Goal: Find specific page/section: Find specific page/section

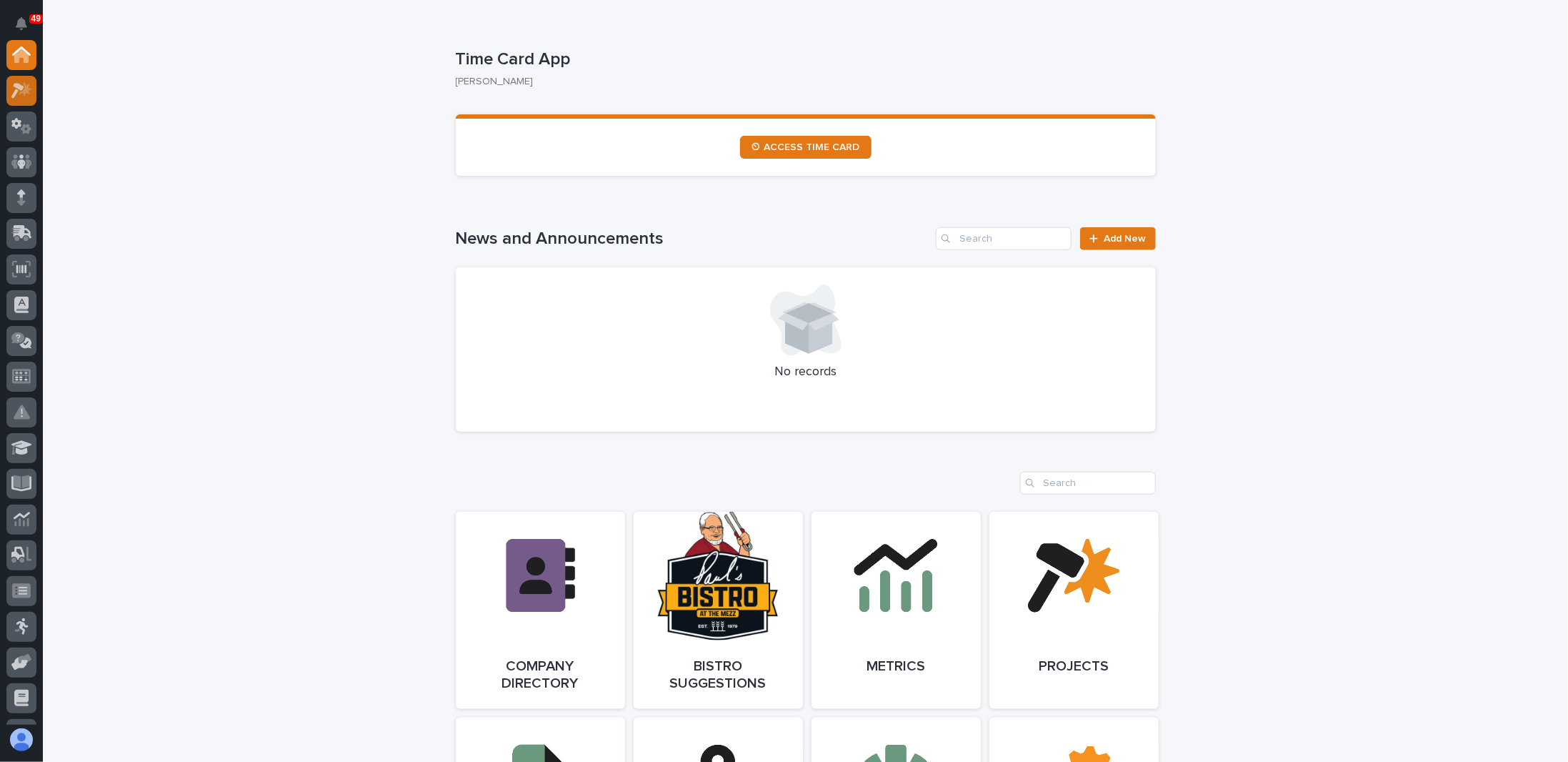
scroll to position [715, 0]
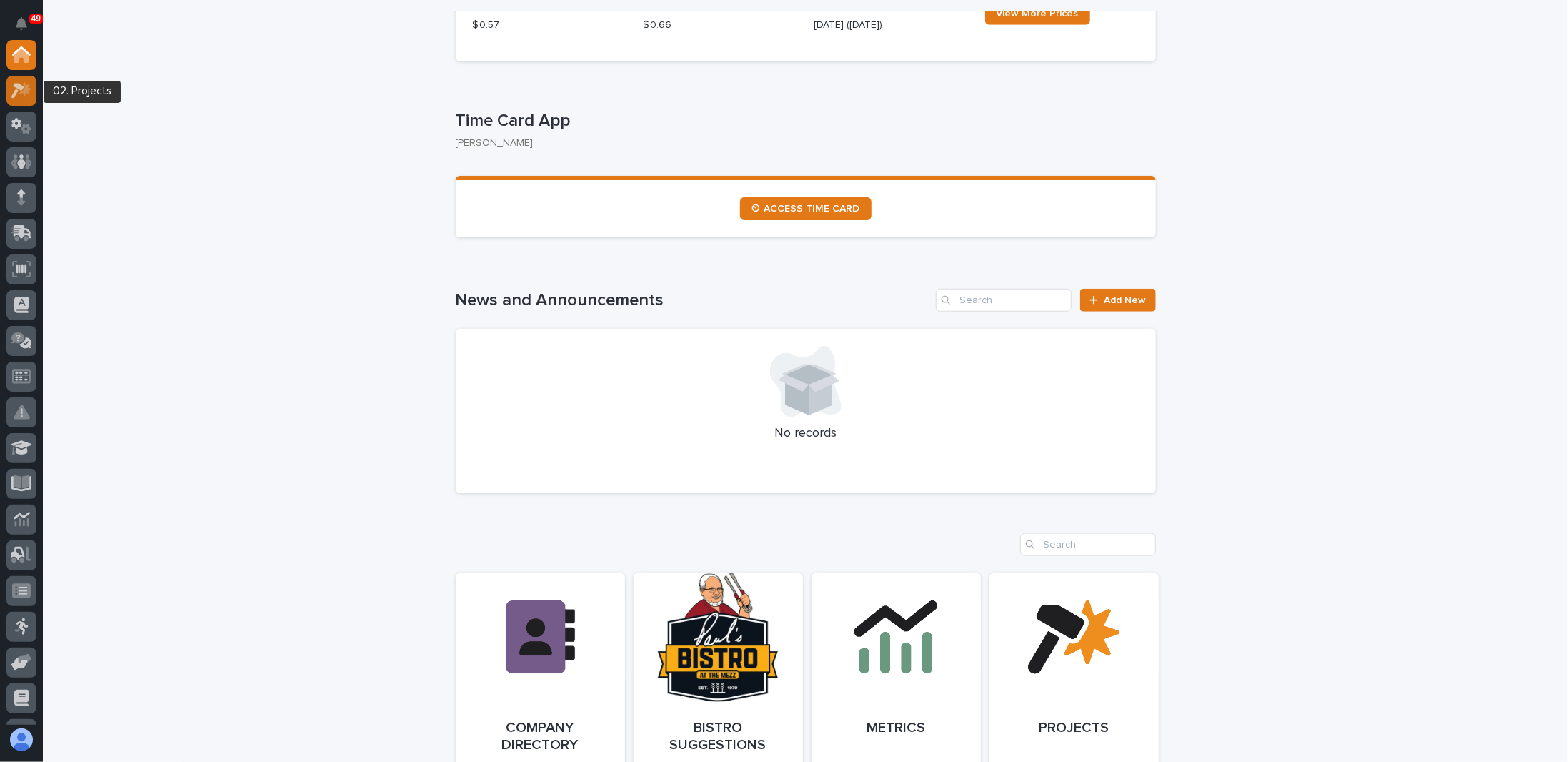
click at [21, 93] on icon at bounding box center [26, 88] width 12 height 15
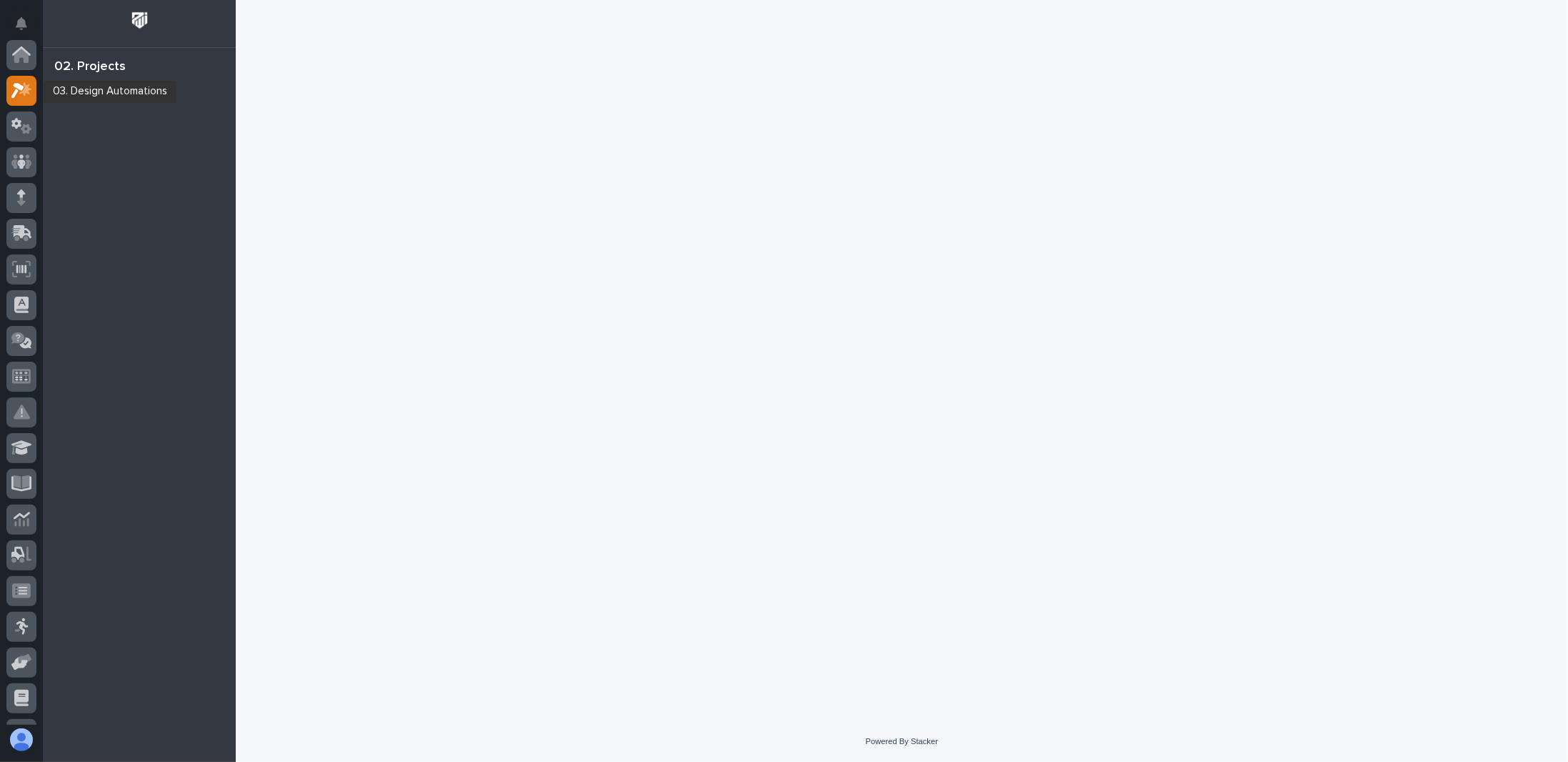
scroll to position [36, 0]
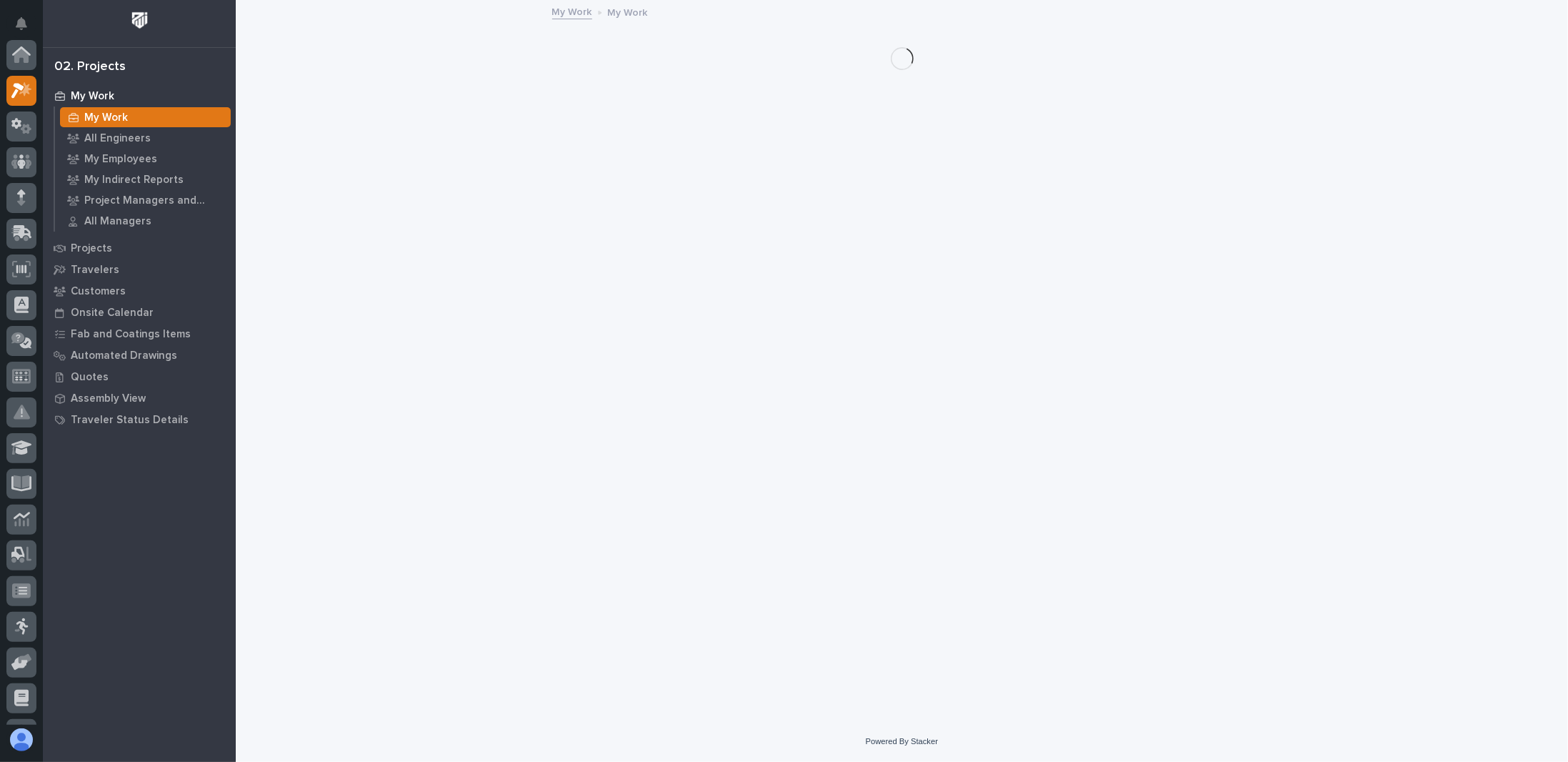
scroll to position [36, 0]
click at [97, 268] on p "Travelers" at bounding box center [95, 269] width 49 height 13
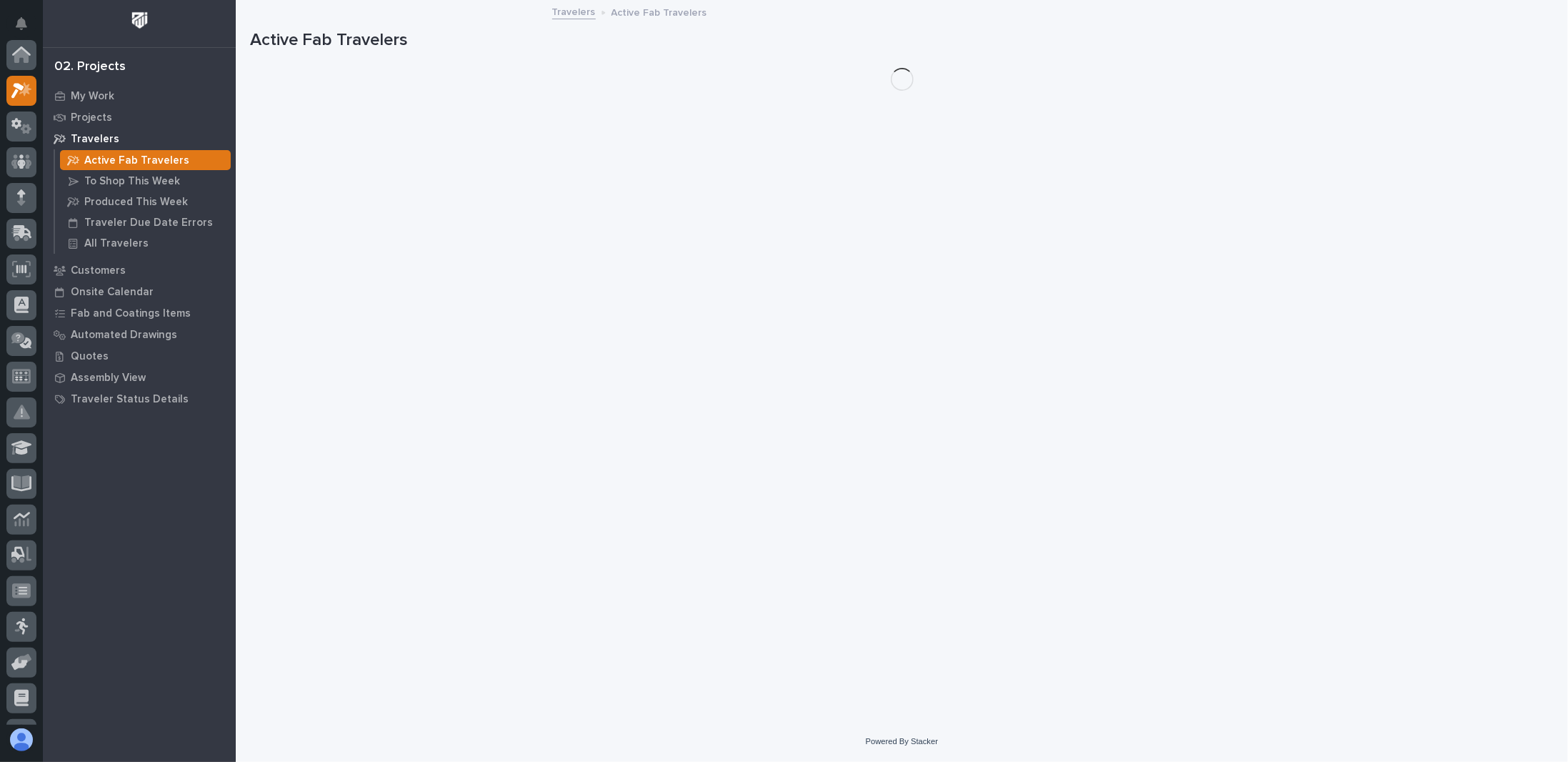
scroll to position [36, 0]
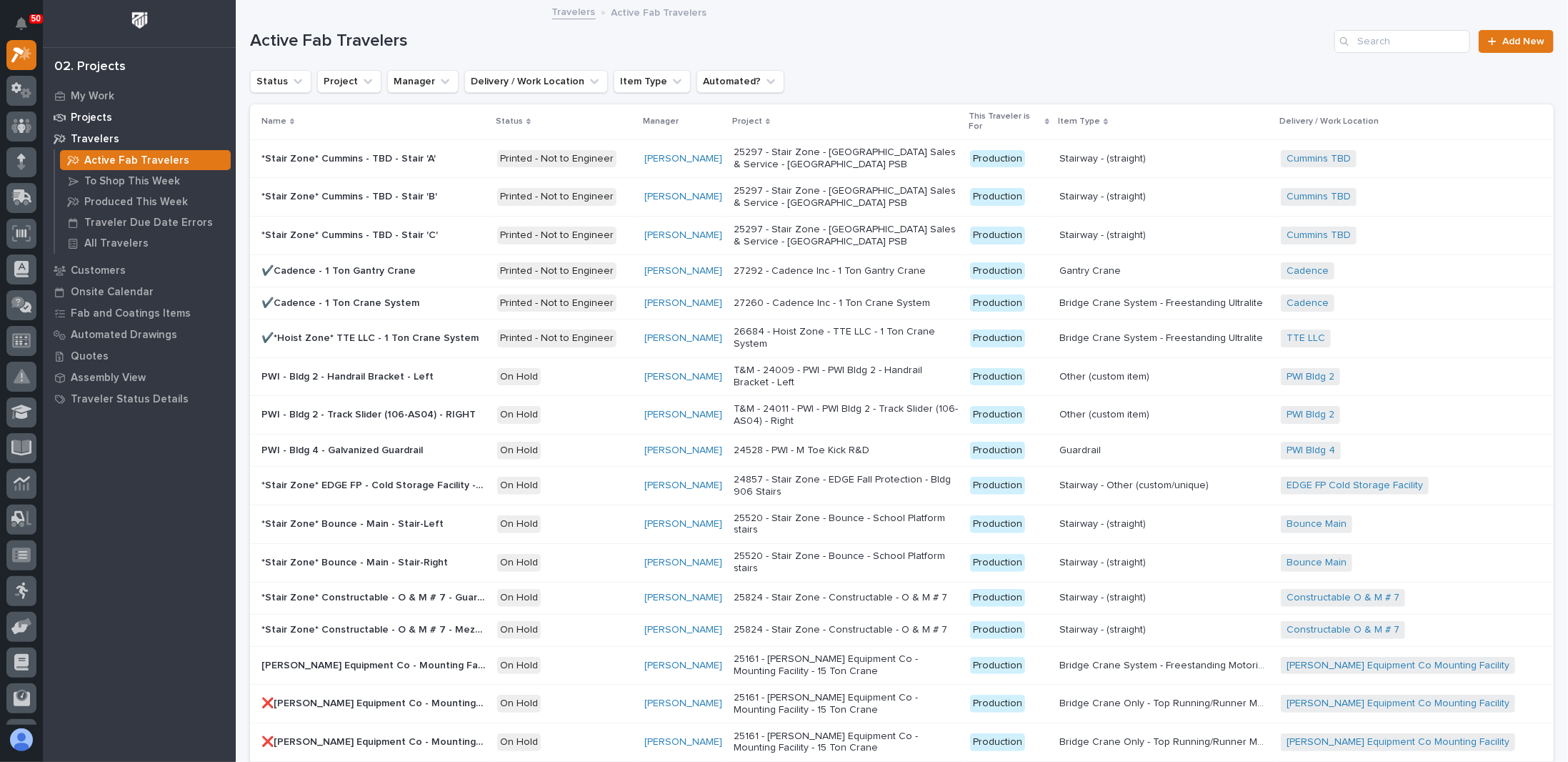
click at [90, 116] on p "Projects" at bounding box center [91, 117] width 41 height 13
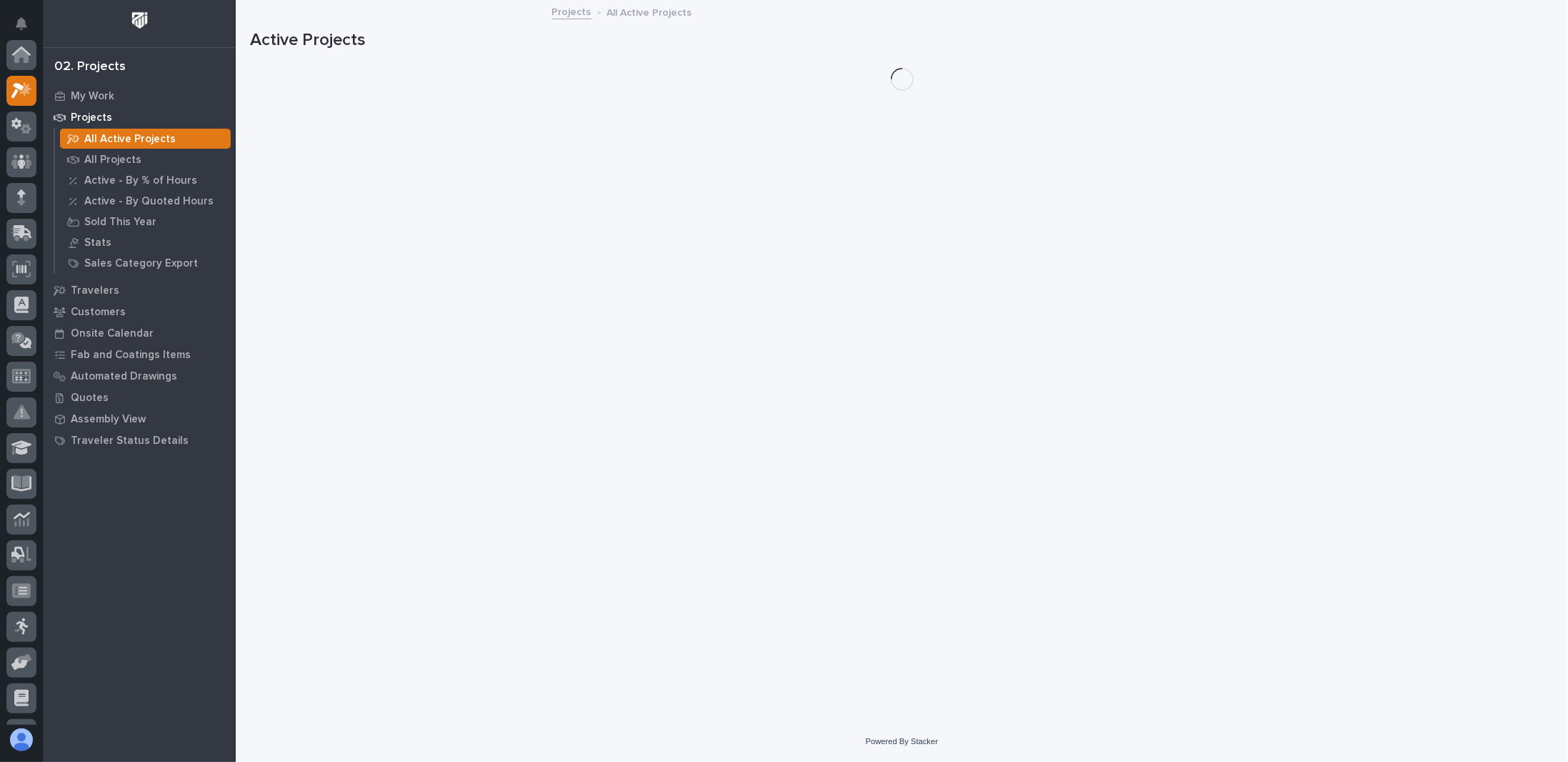
scroll to position [36, 0]
click at [96, 96] on p "My Work" at bounding box center [92, 96] width 44 height 13
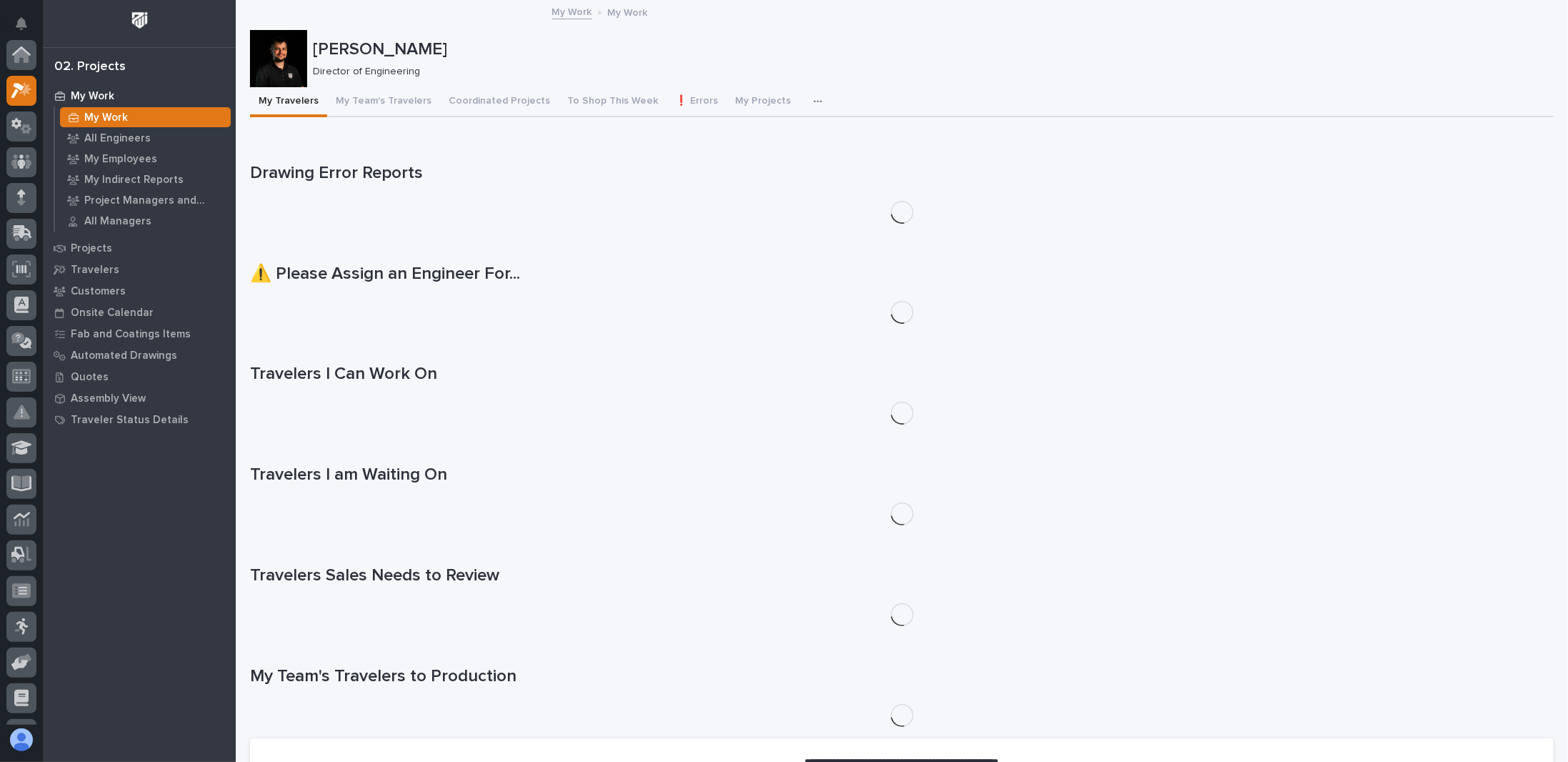
scroll to position [36, 0]
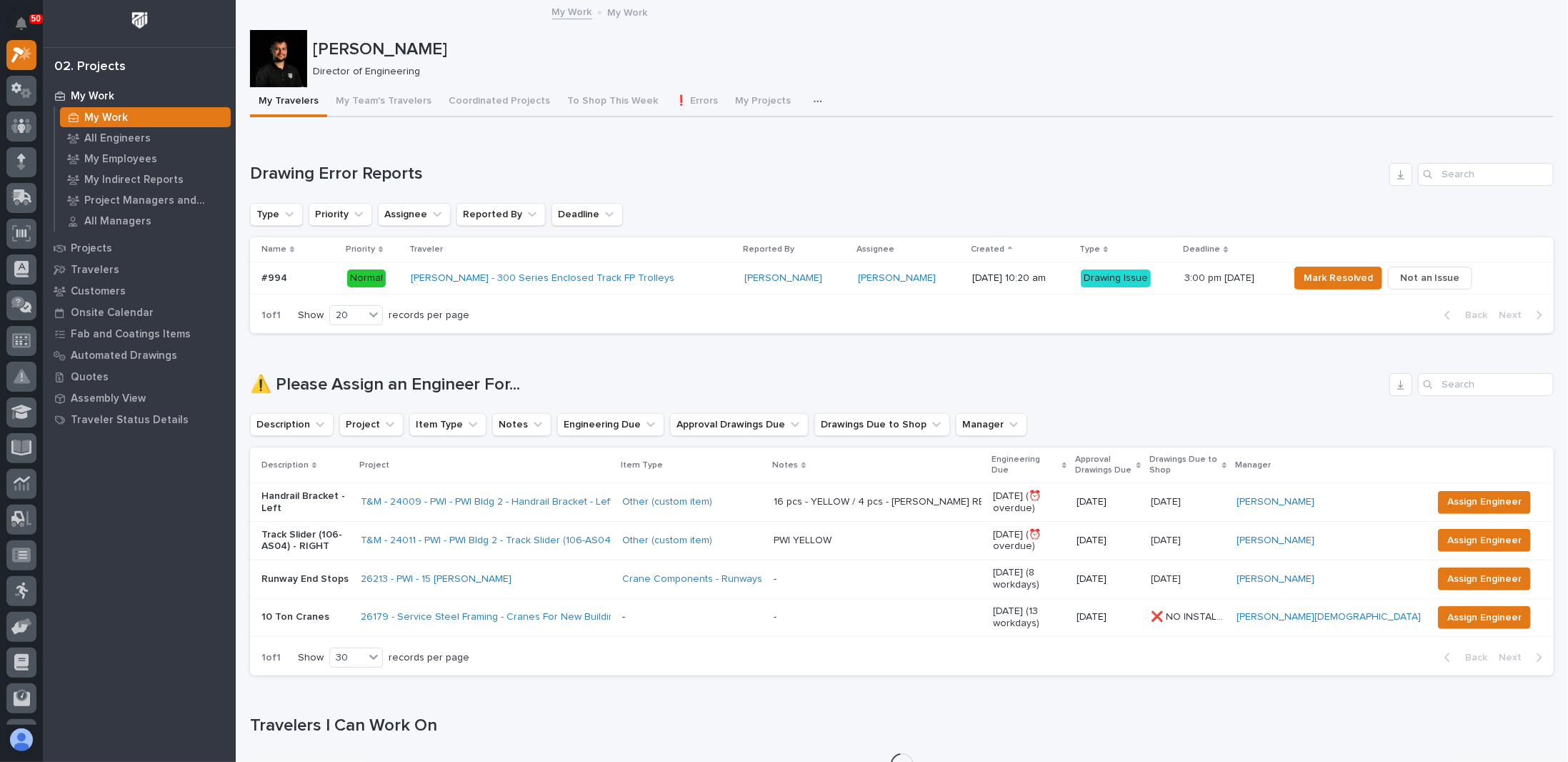
click at [814, 101] on icon "button" at bounding box center [817, 101] width 8 height 3
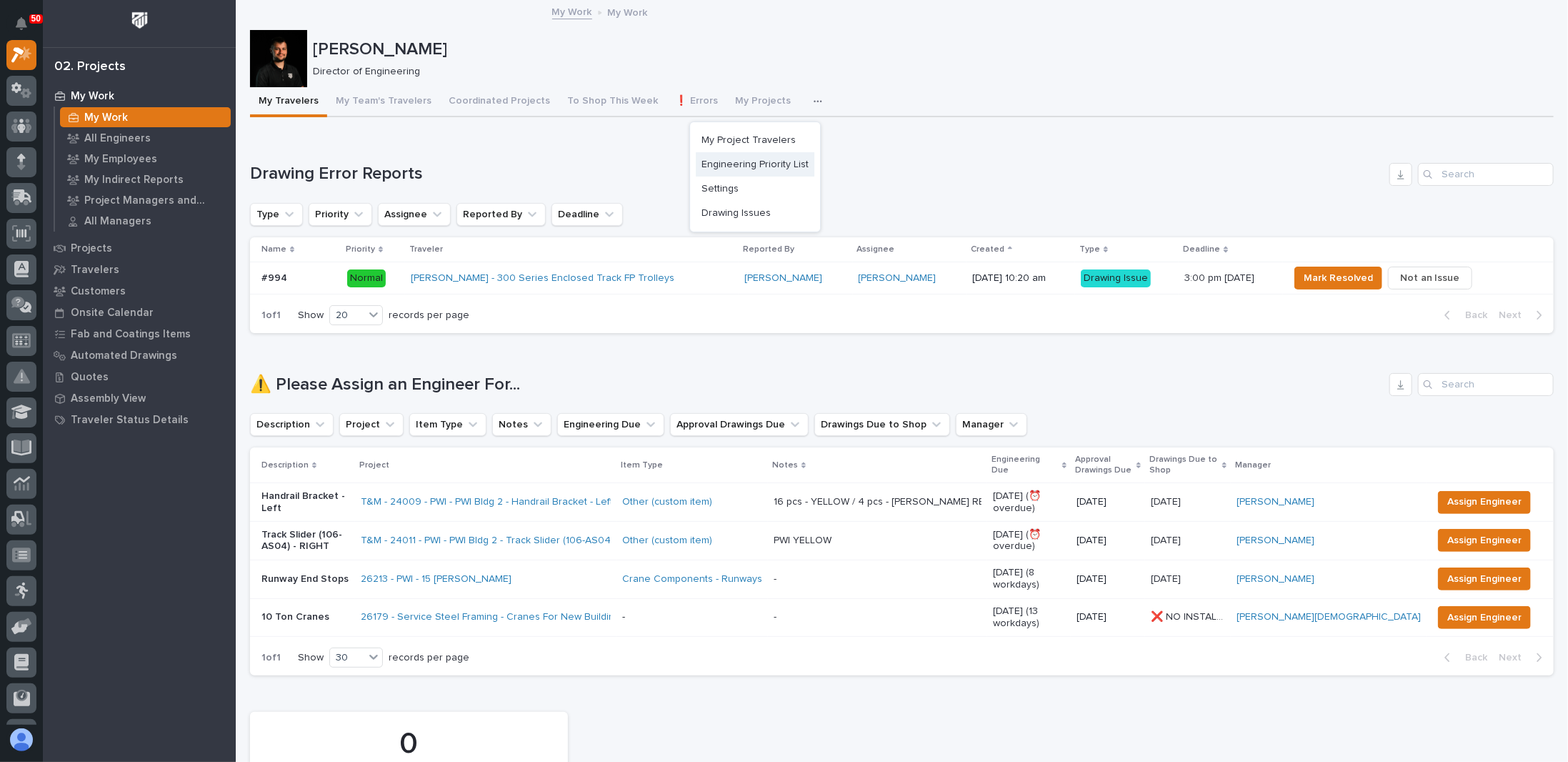
click at [740, 164] on span "Engineering Priority List" at bounding box center [755, 164] width 107 height 13
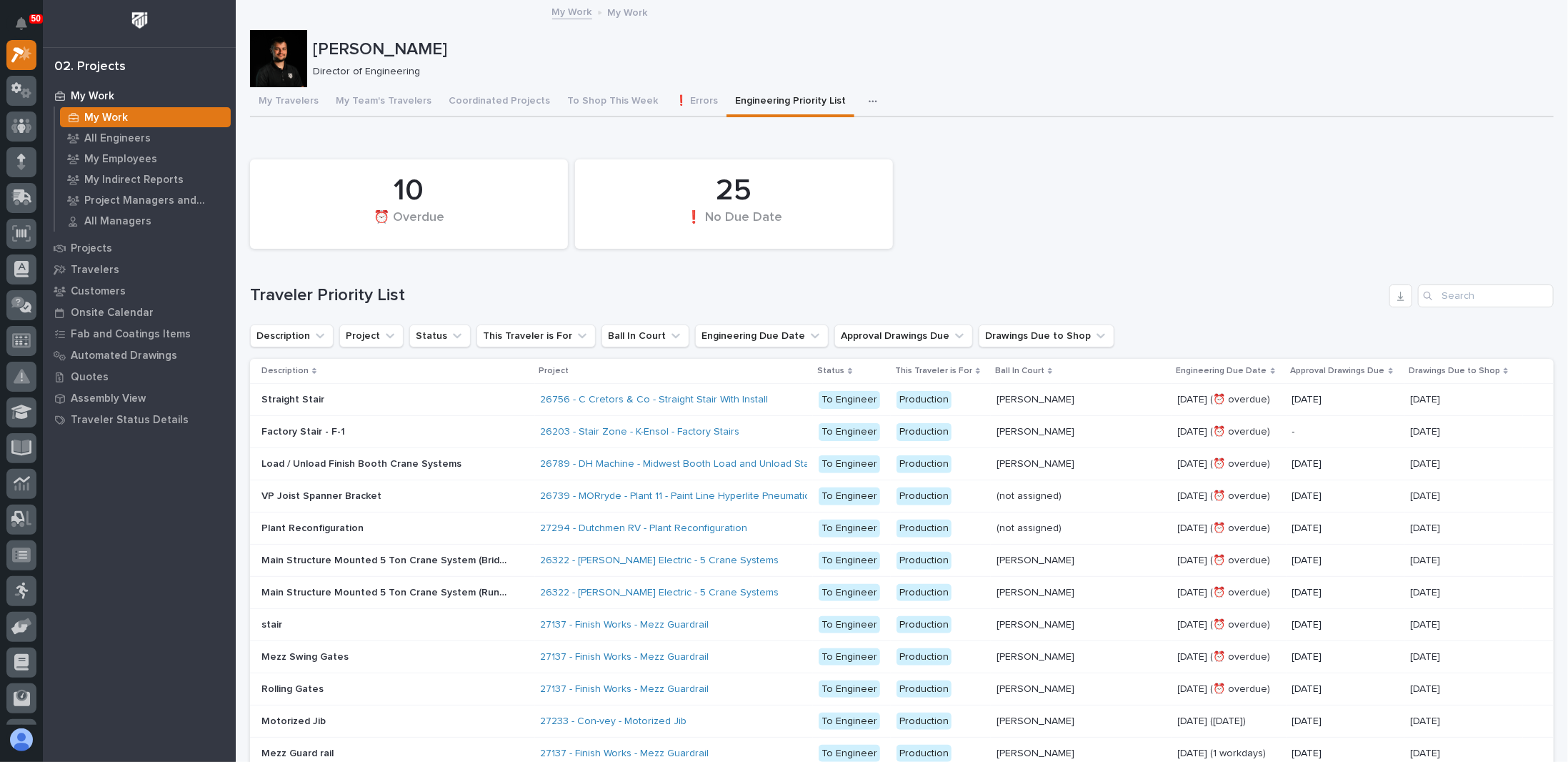
drag, startPoint x: 1060, startPoint y: 210, endPoint x: 1076, endPoint y: 202, distance: 17.9
click at [1076, 202] on div "10 ⏰ Overdue 25 ❗ No Due Date" at bounding box center [902, 204] width 1318 height 103
click at [993, 174] on div "10 ⏰ Overdue 25 ❗ No Due Date" at bounding box center [902, 204] width 1318 height 103
